Goal: Task Accomplishment & Management: Manage account settings

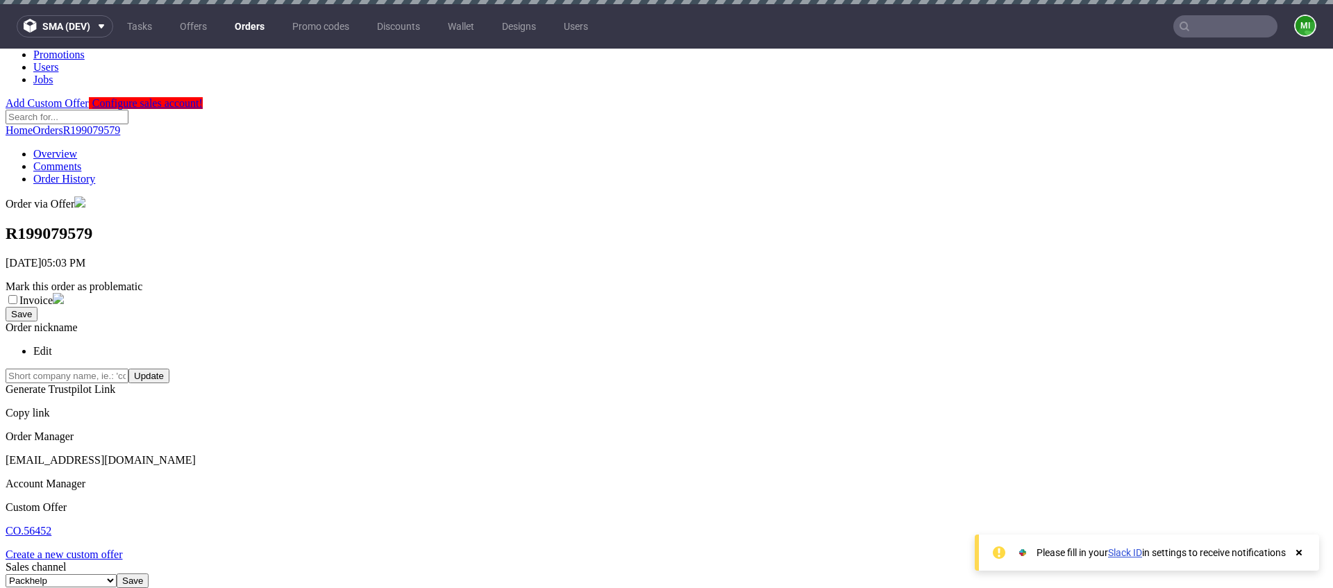
scroll to position [125, 0]
